Goal: Task Accomplishment & Management: Complete application form

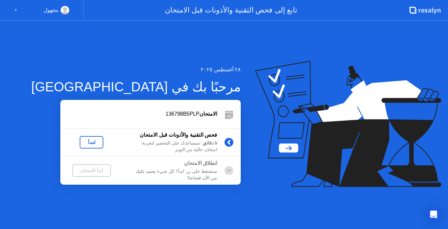
click at [83, 140] on div "لنبدأ" at bounding box center [91, 141] width 18 height 5
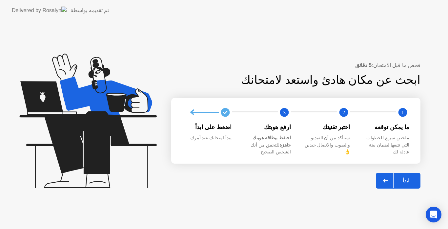
click at [385, 179] on app-svg at bounding box center [385, 181] width 5 height 4
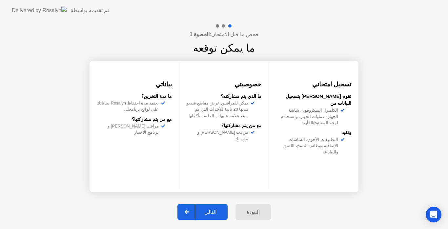
click at [187, 210] on div at bounding box center [188, 211] width 16 height 15
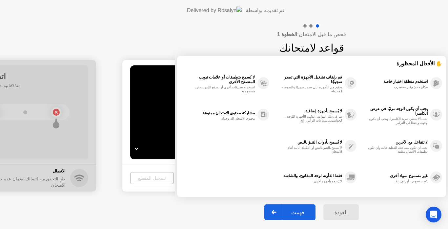
click at [282, 212] on div "فهمت" at bounding box center [298, 212] width 32 height 6
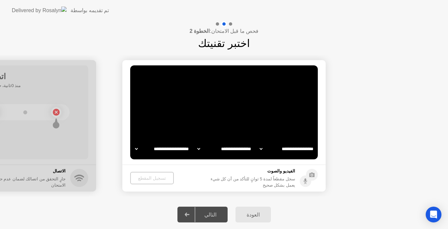
select select "**********"
select select "*******"
click at [189, 215] on icon at bounding box center [187, 214] width 5 height 4
click at [246, 215] on div "العودة" at bounding box center [254, 214] width 32 height 6
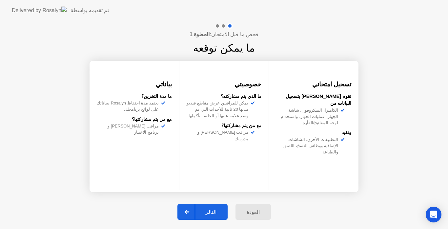
click at [190, 212] on icon at bounding box center [187, 212] width 5 height 4
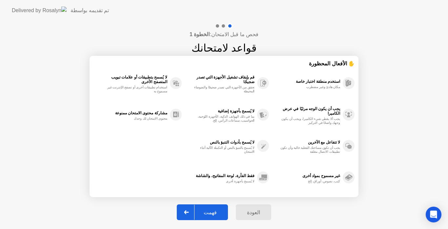
click at [189, 212] on icon at bounding box center [186, 212] width 5 height 4
select select "**********"
select select "*******"
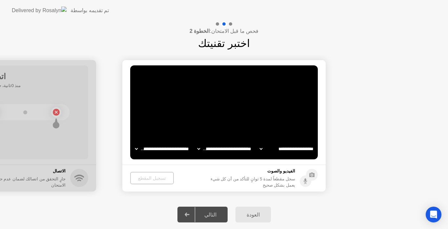
click at [190, 212] on icon at bounding box center [187, 214] width 5 height 4
click at [154, 177] on div "تسجيل المقطع" at bounding box center [152, 177] width 38 height 5
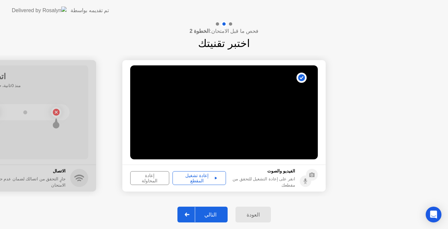
click at [200, 177] on div "إعادة تشغيل المقطع" at bounding box center [199, 178] width 49 height 11
click at [217, 212] on div "التالي" at bounding box center [210, 214] width 31 height 6
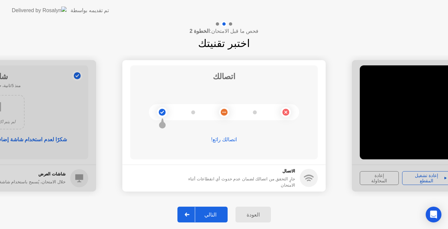
click at [217, 212] on div "التالي" at bounding box center [210, 214] width 31 height 6
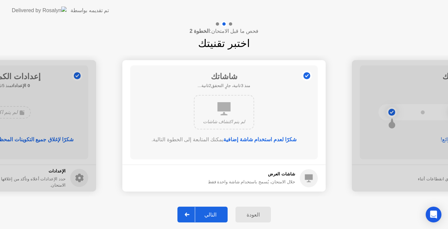
click at [214, 213] on div "التالي" at bounding box center [210, 214] width 31 height 6
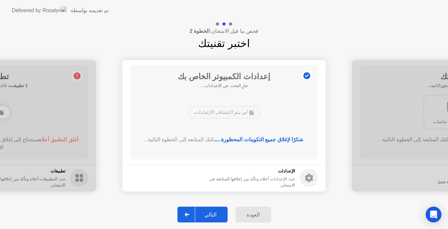
click at [214, 213] on div "التالي" at bounding box center [210, 214] width 31 height 6
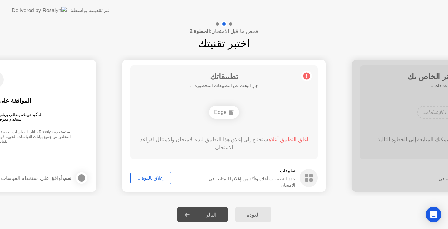
click at [214, 213] on div "التالي" at bounding box center [210, 214] width 31 height 6
click at [155, 179] on div "إغلاق بالقوة..." at bounding box center [151, 177] width 36 height 5
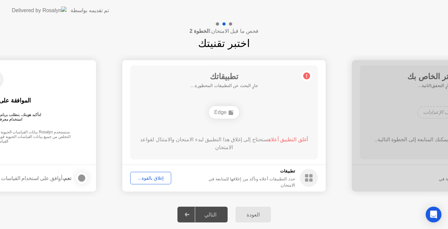
click at [145, 177] on div "إغلاق بالقوة..." at bounding box center [151, 177] width 36 height 5
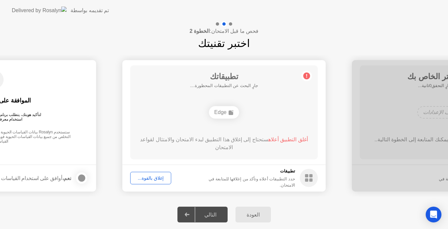
click at [237, 108] on div "Edge" at bounding box center [224, 112] width 30 height 12
click at [306, 75] on circle at bounding box center [307, 75] width 7 height 7
click at [284, 139] on span "أغلق التطبيق أعلاه" at bounding box center [288, 140] width 40 height 6
click at [227, 112] on div "Edge" at bounding box center [224, 112] width 30 height 12
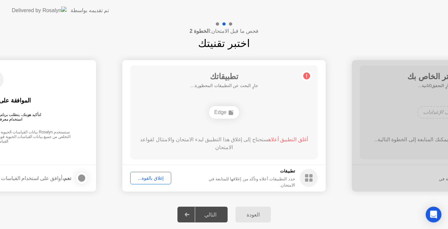
click at [227, 112] on div "Edge" at bounding box center [224, 112] width 30 height 12
drag, startPoint x: 71, startPoint y: 23, endPoint x: 123, endPoint y: 42, distance: 55.4
click at [71, 23] on div "فحص ما قبل الامتحان: الخطوة 2 اختبر تقنيتك" at bounding box center [224, 36] width 448 height 30
click at [145, 175] on div "إغلاق بالقوة..." at bounding box center [151, 177] width 36 height 5
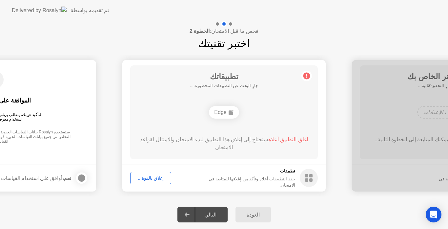
click at [311, 181] on rect at bounding box center [310, 179] width 3 height 3
click at [223, 115] on div "Edge" at bounding box center [224, 112] width 30 height 12
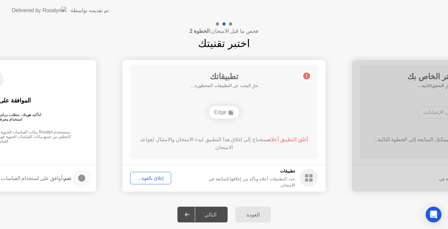
click at [223, 115] on div "Edge" at bounding box center [224, 112] width 30 height 12
click at [229, 113] on rect at bounding box center [231, 112] width 5 height 5
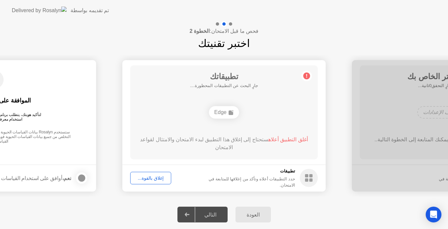
click at [229, 113] on rect at bounding box center [231, 112] width 5 height 5
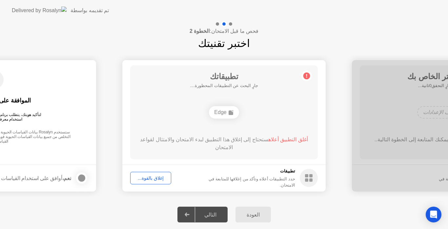
click at [191, 218] on div at bounding box center [188, 214] width 16 height 15
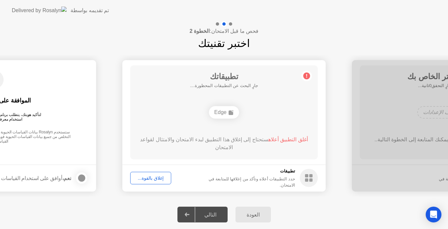
click at [191, 218] on div at bounding box center [188, 214] width 16 height 15
click at [155, 180] on div "إغلاق بالقوة..." at bounding box center [151, 177] width 36 height 5
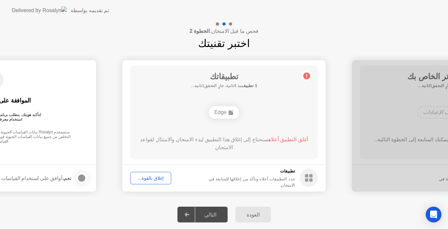
click at [134, 178] on div "إغلاق بالقوة..." at bounding box center [151, 177] width 36 height 5
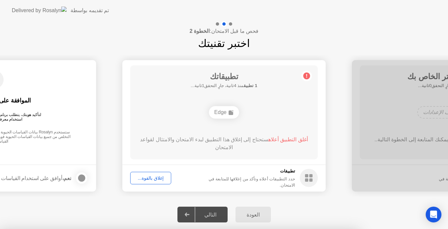
click at [134, 228] on div at bounding box center [224, 229] width 448 height 0
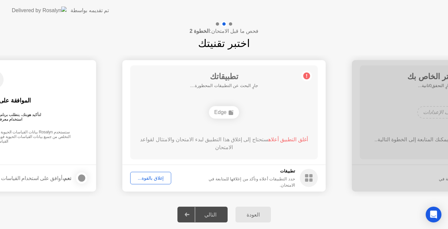
click at [136, 176] on div "إغلاق بالقوة..." at bounding box center [151, 177] width 36 height 5
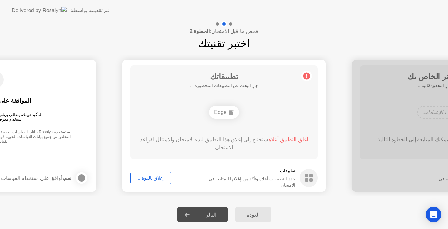
click at [249, 212] on div "العودة" at bounding box center [254, 214] width 32 height 6
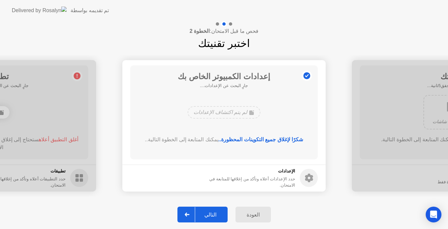
click at [249, 212] on div "العودة" at bounding box center [254, 214] width 32 height 6
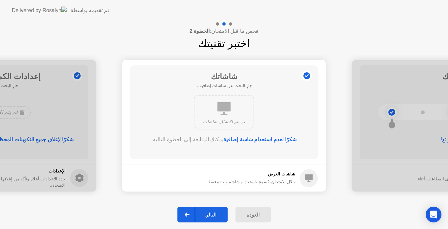
click at [249, 212] on div "العودة" at bounding box center [254, 214] width 32 height 6
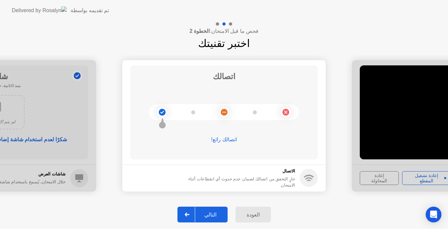
click at [249, 212] on div "العودة" at bounding box center [254, 214] width 32 height 6
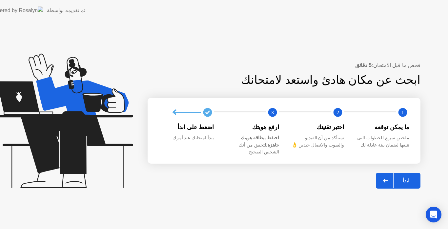
click at [249, 212] on div "**********" at bounding box center [224, 114] width 448 height 229
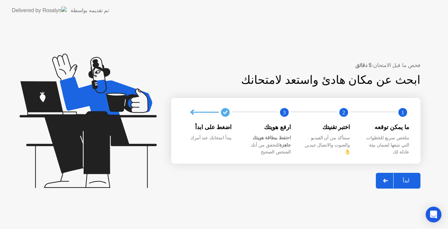
click at [407, 173] on button "ابدأ" at bounding box center [398, 181] width 45 height 16
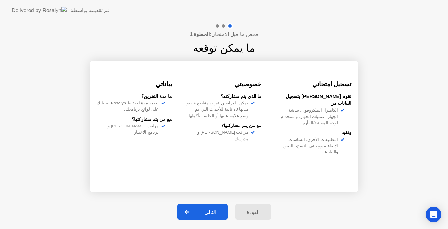
click at [253, 211] on div "العودة" at bounding box center [254, 212] width 32 height 6
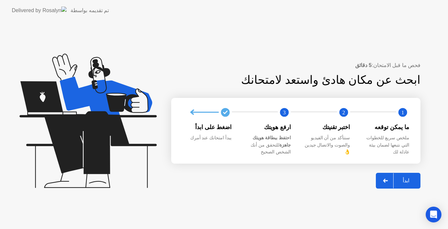
click at [391, 181] on div at bounding box center [386, 180] width 16 height 15
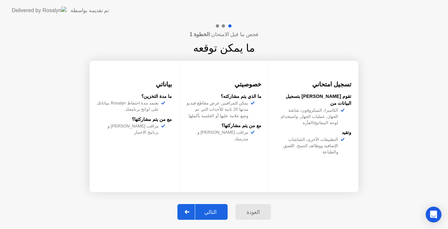
click at [212, 214] on div "التالي" at bounding box center [210, 212] width 31 height 6
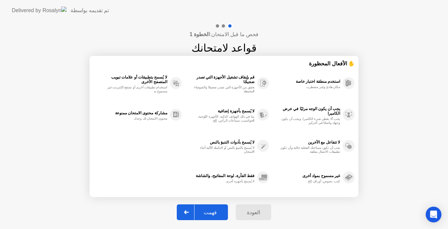
click at [213, 214] on div "فهمت" at bounding box center [211, 212] width 32 height 6
select select "**********"
select select "*******"
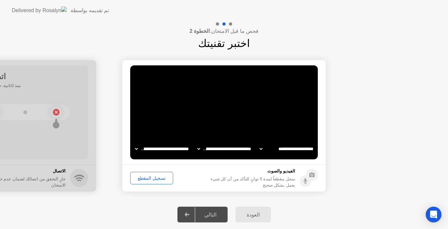
click at [247, 213] on div "العودة" at bounding box center [254, 214] width 32 height 6
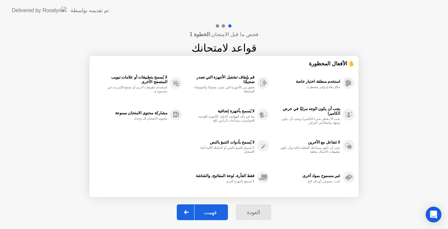
click at [251, 213] on div "العودة" at bounding box center [254, 212] width 32 height 6
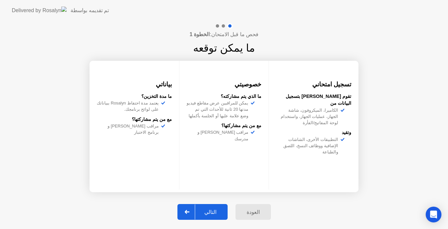
click at [252, 213] on div "العودة" at bounding box center [254, 212] width 32 height 6
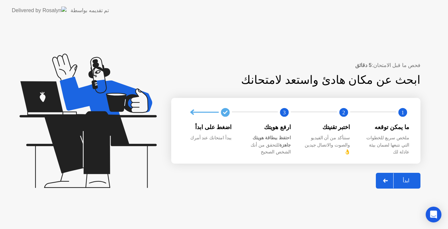
click at [403, 177] on div "ابدأ" at bounding box center [406, 180] width 25 height 6
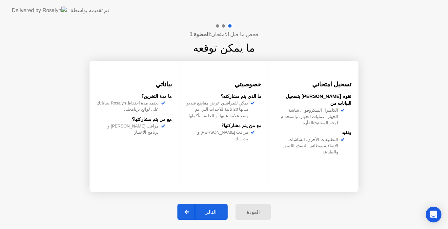
click at [190, 211] on icon at bounding box center [187, 212] width 5 height 4
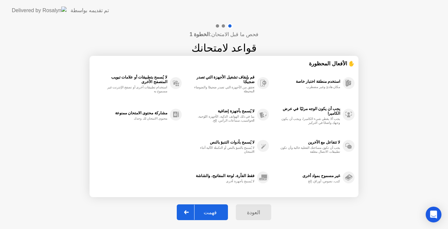
click at [189, 211] on app-svg at bounding box center [186, 212] width 5 height 4
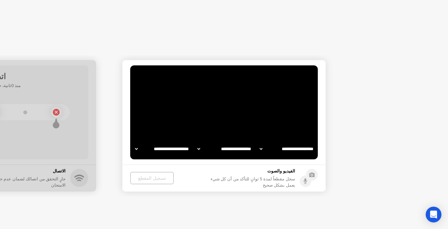
select select "**********"
select select "*******"
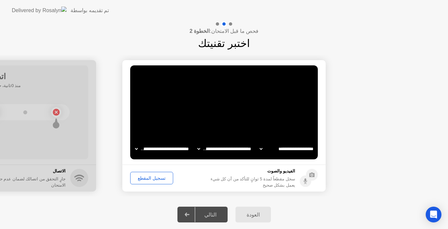
click at [157, 180] on div "تسجيل المقطع" at bounding box center [152, 177] width 38 height 5
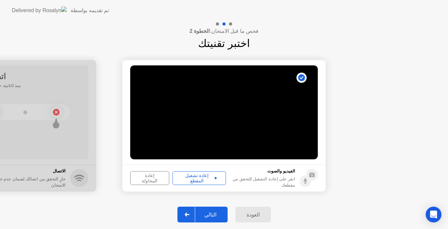
drag, startPoint x: 209, startPoint y: 216, endPoint x: 176, endPoint y: 218, distance: 32.9
click at [209, 215] on div "التالي" at bounding box center [210, 214] width 31 height 6
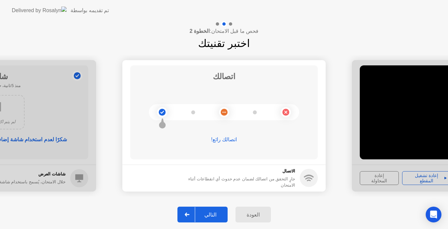
click at [220, 217] on div "التالي" at bounding box center [210, 214] width 31 height 6
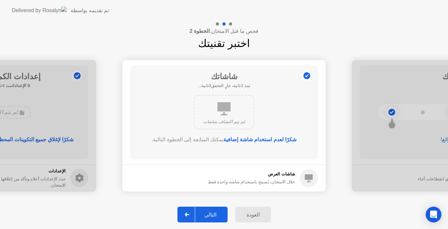
click at [219, 215] on div "التالي" at bounding box center [210, 214] width 31 height 6
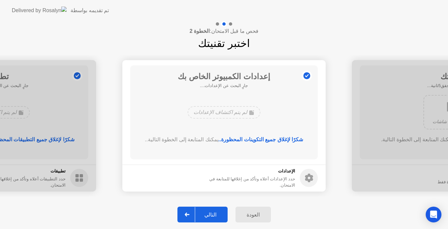
click at [219, 215] on div "التالي" at bounding box center [210, 214] width 31 height 6
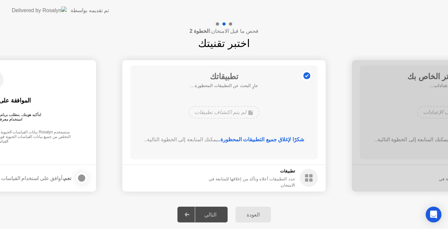
click at [219, 214] on div "التالي" at bounding box center [210, 214] width 31 height 6
click at [219, 211] on div "التالي" at bounding box center [210, 214] width 31 height 6
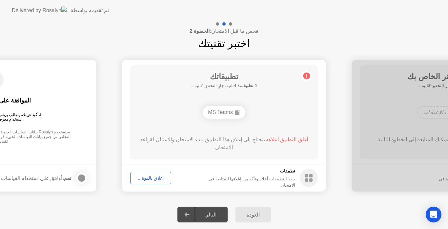
click at [153, 178] on div "إغلاق بالقوة..." at bounding box center [151, 177] width 36 height 5
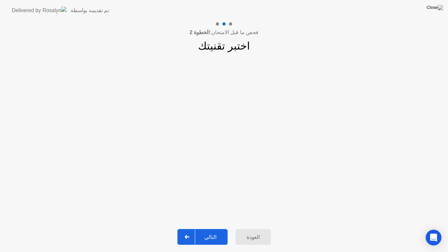
click at [211, 228] on div "التالي" at bounding box center [210, 237] width 31 height 6
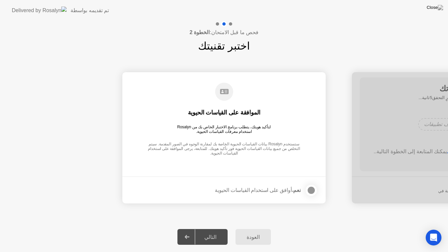
click at [314, 191] on div at bounding box center [312, 190] width 8 height 8
click at [220, 228] on div "التالي" at bounding box center [210, 237] width 31 height 6
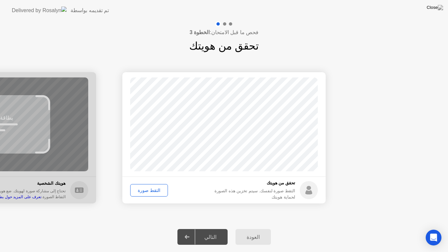
click at [148, 189] on div "التقط صورة" at bounding box center [149, 190] width 33 height 5
click at [217, 228] on div "التالي" at bounding box center [210, 237] width 31 height 6
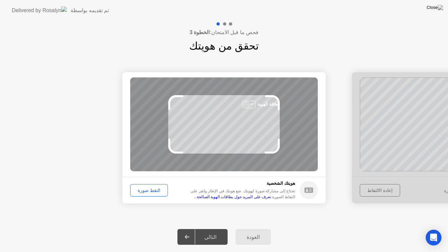
click at [154, 189] on div "التقط صورة" at bounding box center [149, 190] width 33 height 5
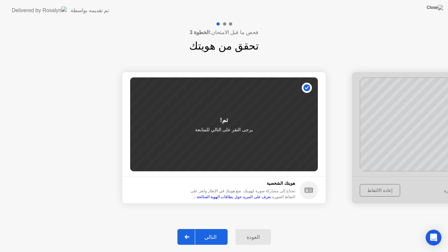
click at [220, 228] on button "التالي" at bounding box center [203, 237] width 50 height 16
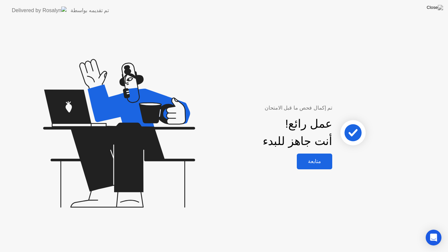
click at [314, 160] on div "متابعة" at bounding box center [315, 161] width 32 height 6
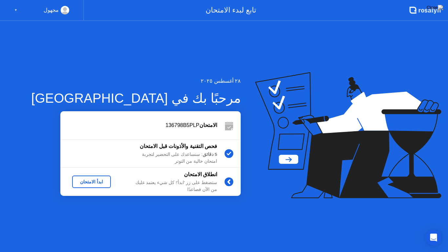
click at [98, 179] on div "ابدأ الامتحان" at bounding box center [91, 181] width 33 height 5
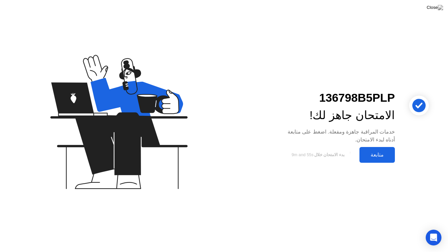
click at [379, 154] on div "متابعة" at bounding box center [378, 155] width 32 height 6
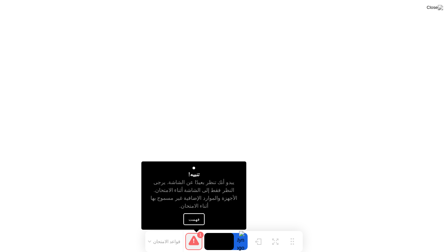
click at [190, 217] on button "فهمت" at bounding box center [193, 219] width 21 height 12
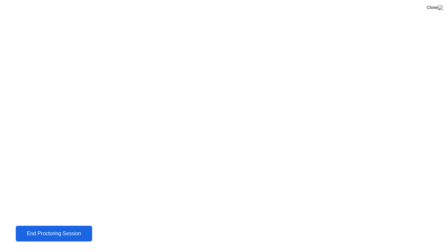
click at [53, 228] on div "End Proctoring Session" at bounding box center [54, 234] width 73 height 6
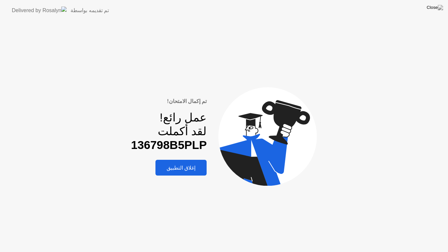
click at [199, 168] on div "إغلاق التطبيق" at bounding box center [181, 168] width 47 height 6
